Goal: Find specific page/section: Find specific page/section

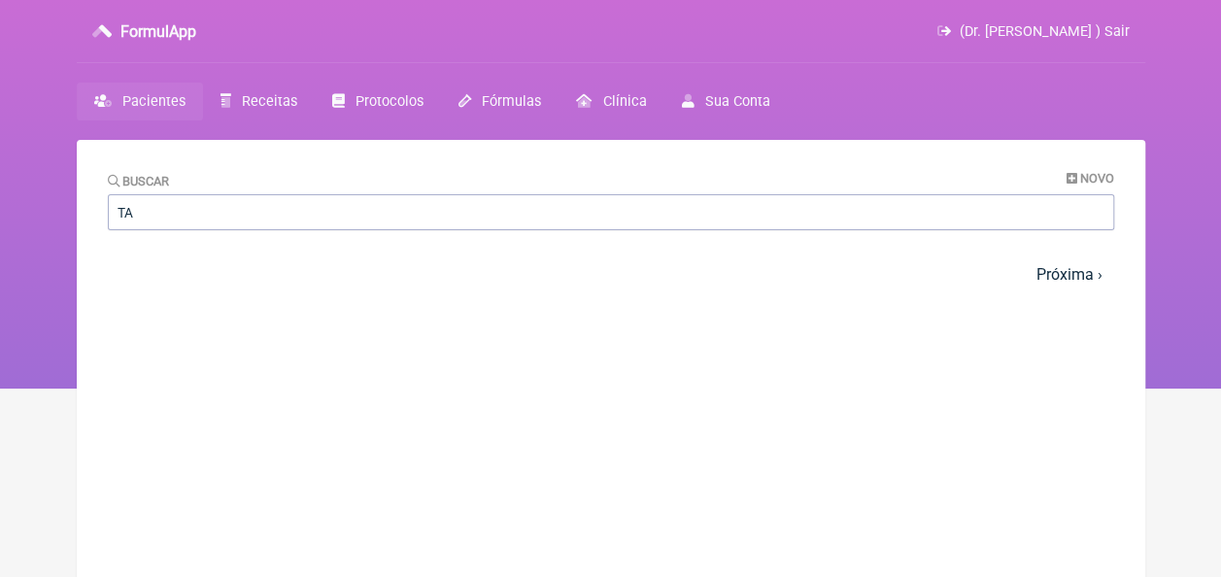
type input "T"
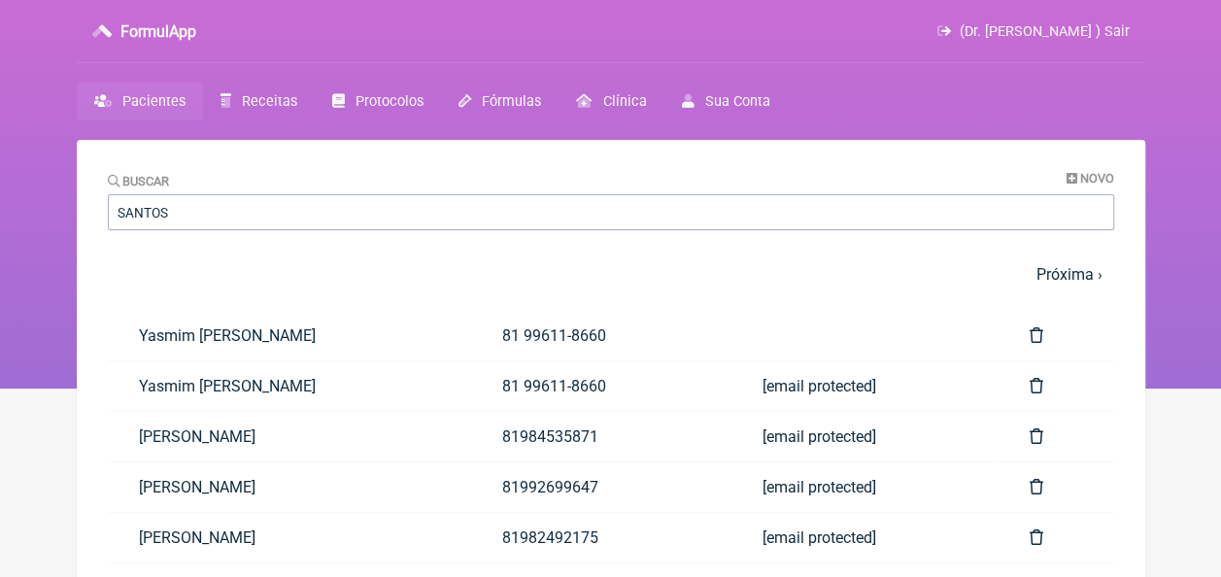
type input "SANTOS"
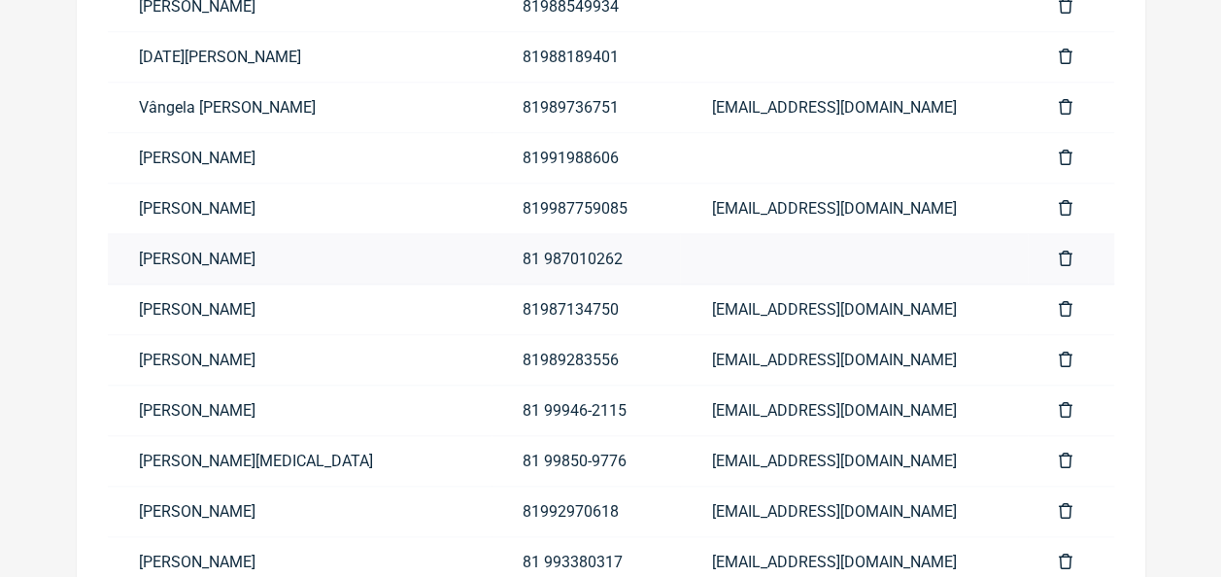
scroll to position [834, 0]
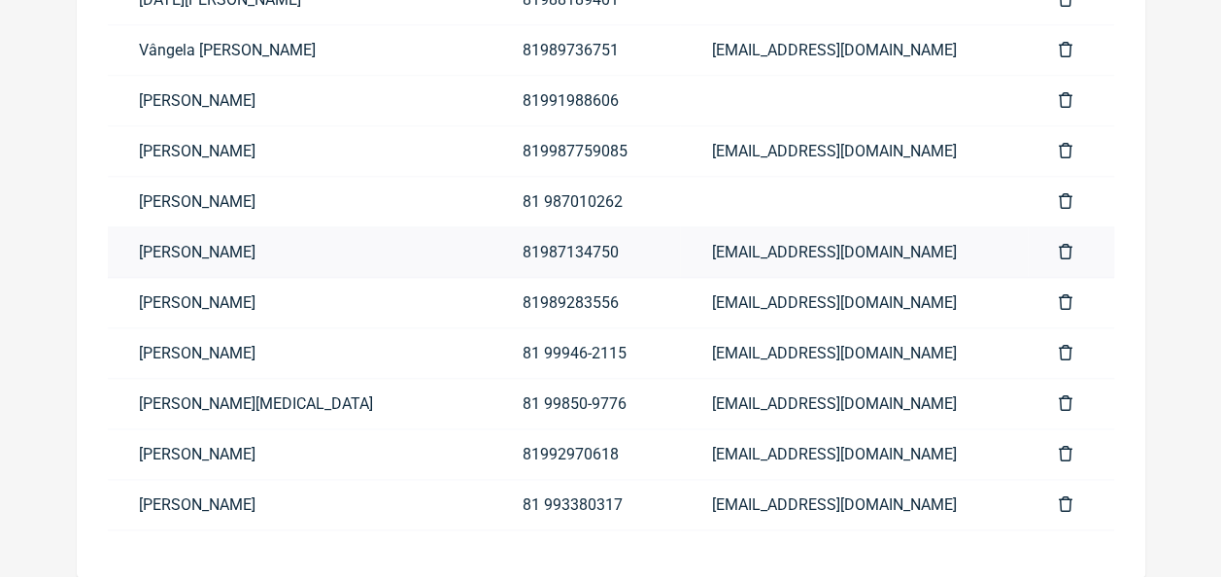
click at [282, 255] on link "[PERSON_NAME]" at bounding box center [300, 252] width 384 height 50
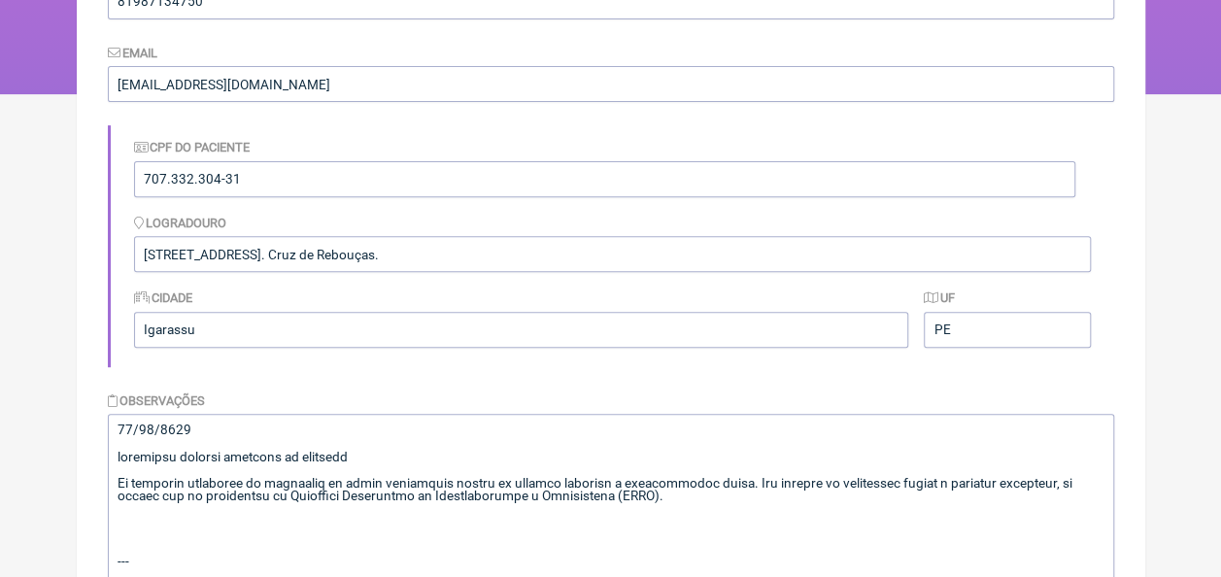
scroll to position [389, 0]
